Goal: Find specific page/section: Find specific page/section

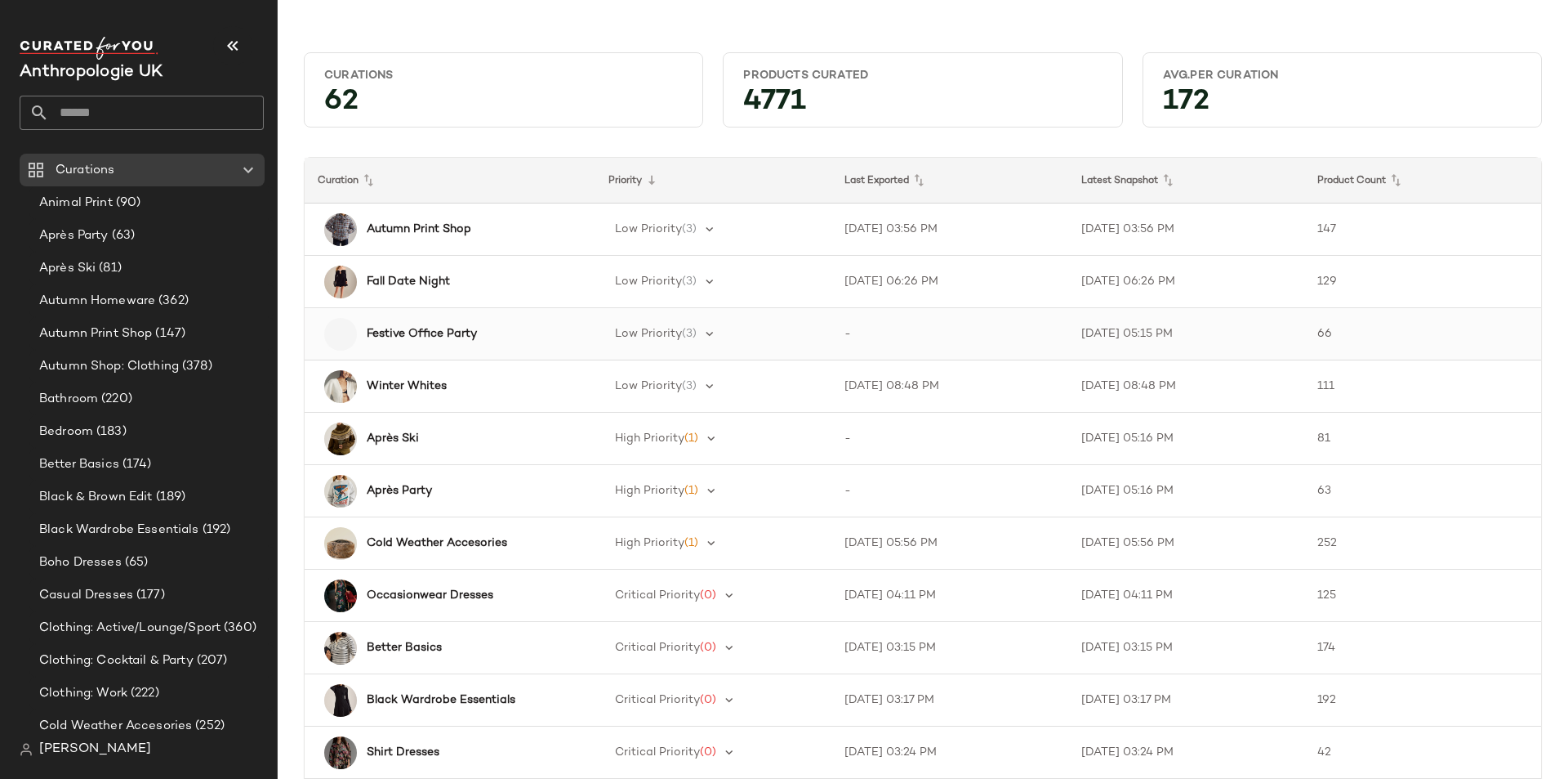
click at [441, 332] on b "Festive Office Party" at bounding box center [421, 334] width 110 height 17
click at [349, 332] on div at bounding box center [340, 334] width 32 height 32
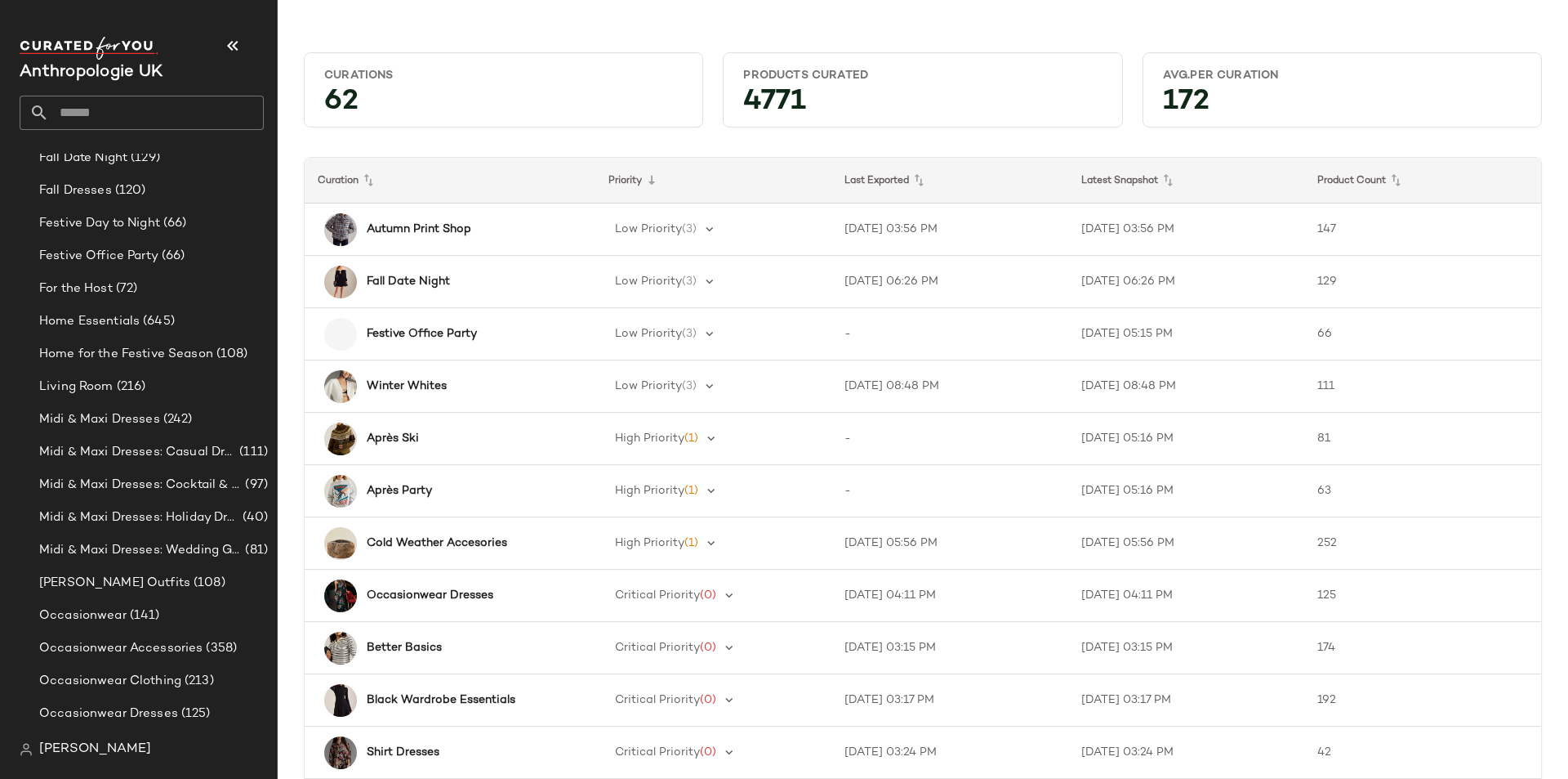
scroll to position [735, 0]
click at [133, 246] on span "Festive Office Party" at bounding box center [98, 252] width 119 height 19
click at [231, 247] on div "Festive Office Party (66)" at bounding box center [151, 252] width 233 height 19
click at [123, 248] on span "Festive Office Party" at bounding box center [98, 252] width 119 height 19
